Goal: Information Seeking & Learning: Learn about a topic

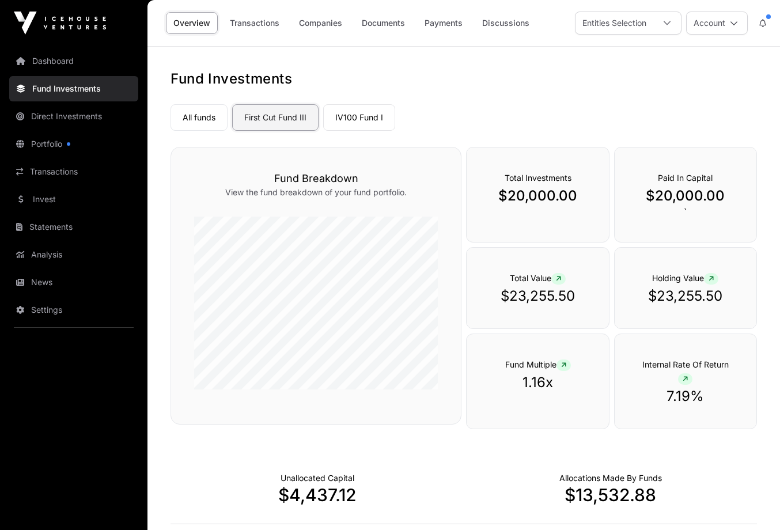
click at [282, 116] on link "First Cut Fund III" at bounding box center [275, 117] width 86 height 27
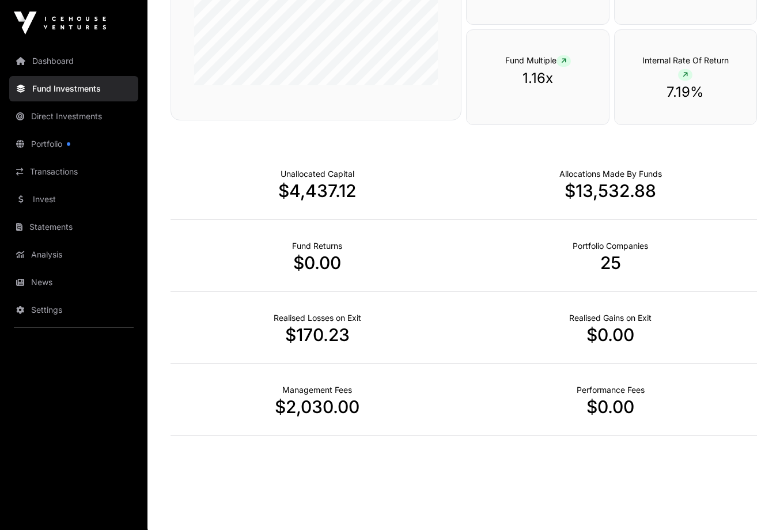
scroll to position [307, 0]
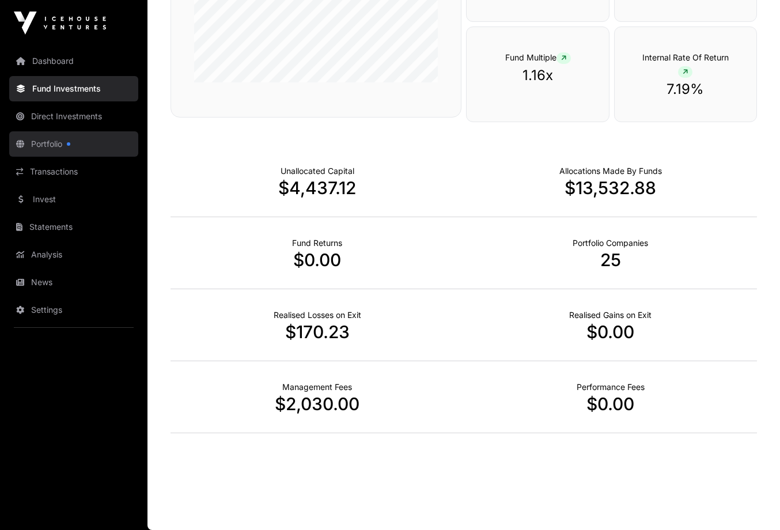
click at [53, 144] on link "Portfolio" at bounding box center [73, 143] width 129 height 25
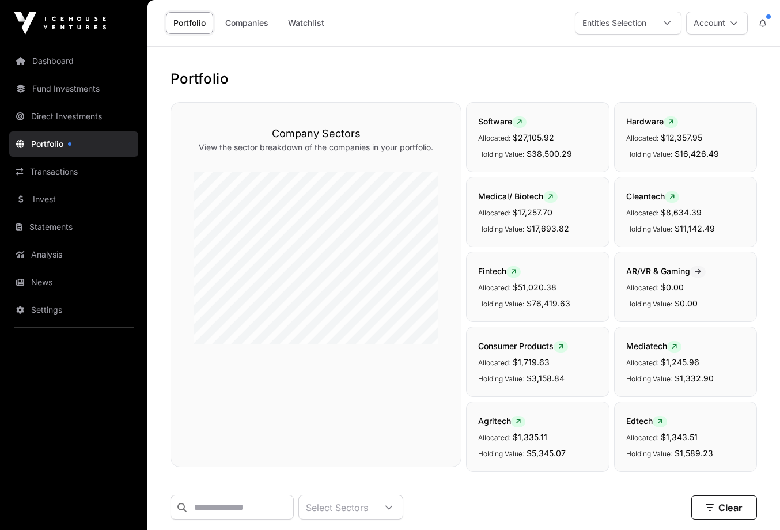
click at [562, 214] on p "Allocated: $17,257.70" at bounding box center [537, 212] width 119 height 14
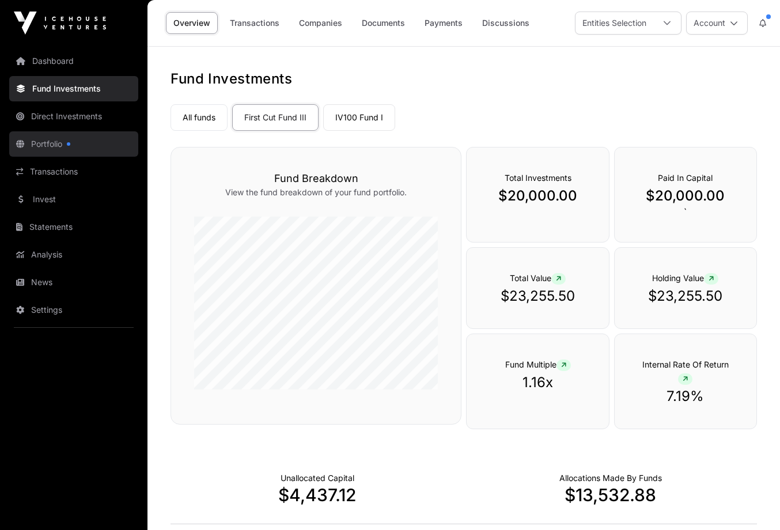
click at [51, 147] on link "Portfolio" at bounding box center [73, 143] width 129 height 25
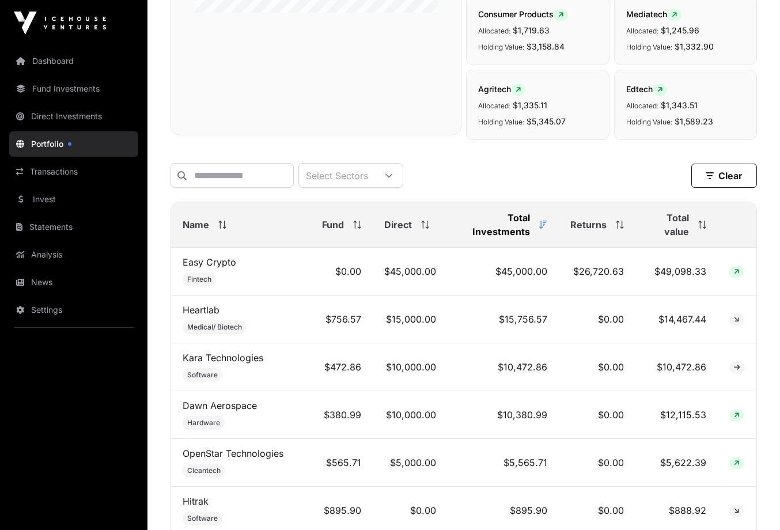
scroll to position [346, 0]
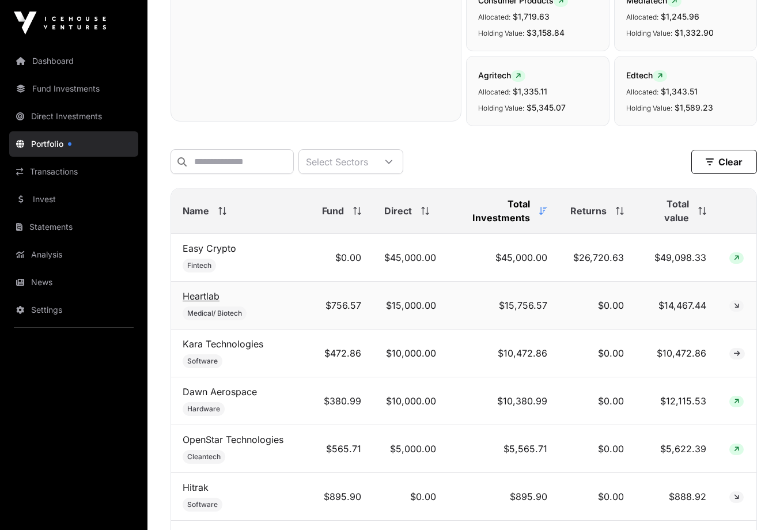
click at [206, 300] on link "Heartlab" at bounding box center [201, 296] width 37 height 12
